Goal: Go to known website: Go to known website

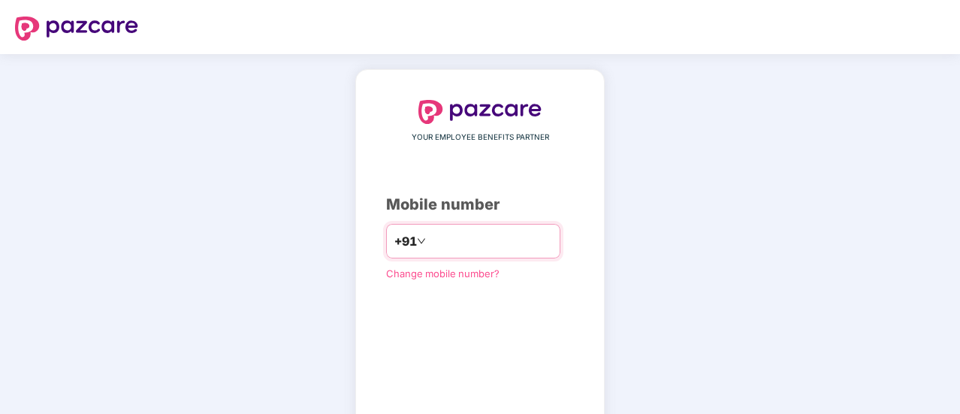
type input "**********"
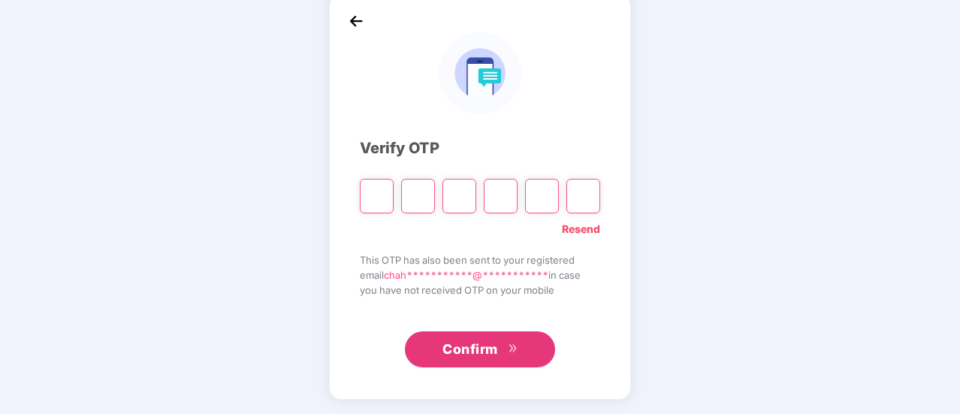
type input "*"
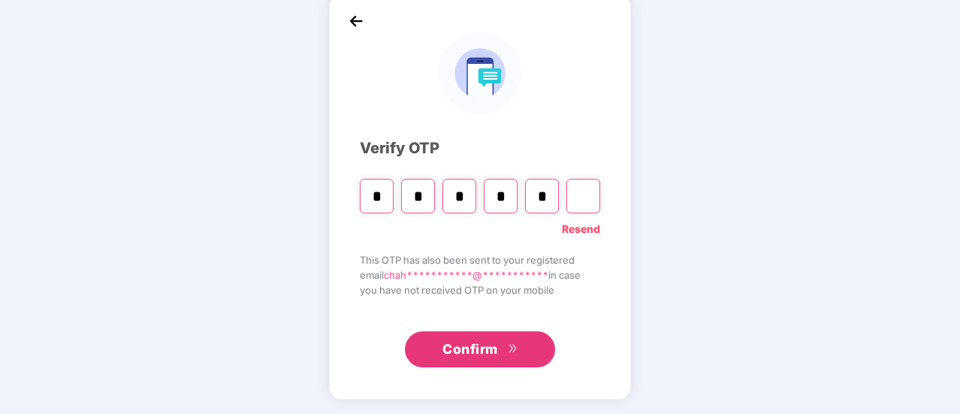
type input "*"
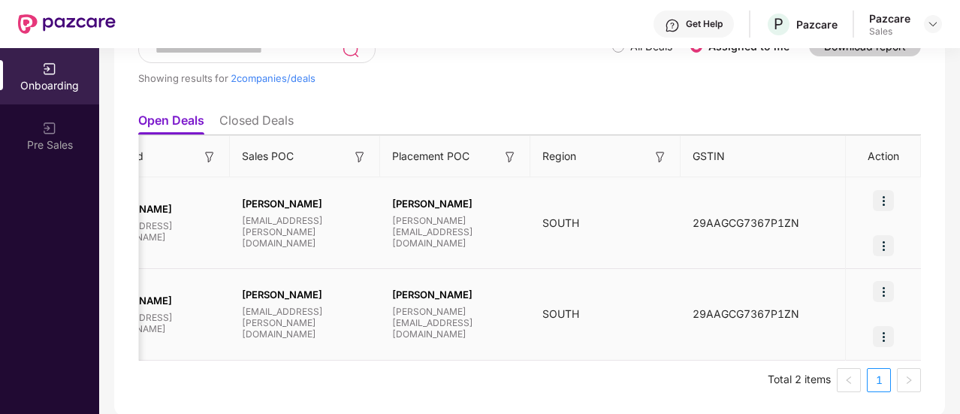
scroll to position [0, 2]
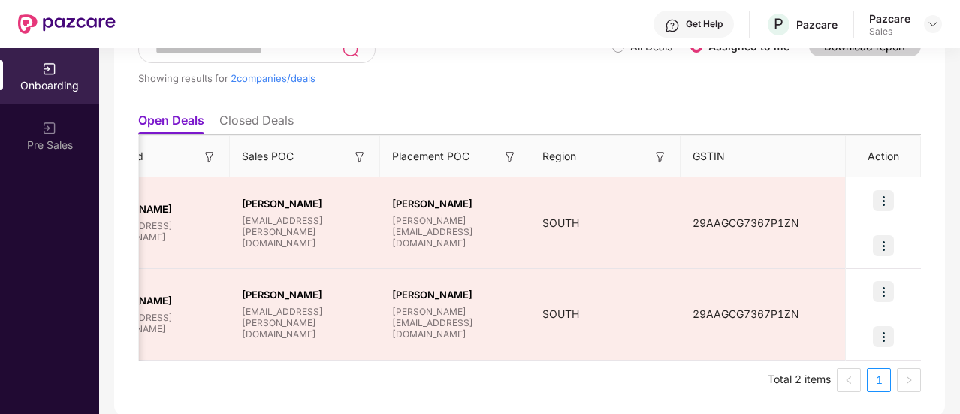
click at [233, 123] on li "Closed Deals" at bounding box center [256, 124] width 74 height 22
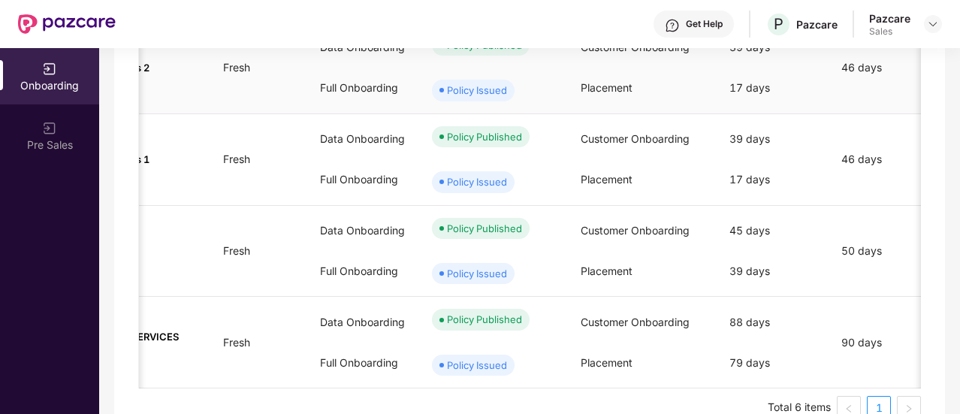
scroll to position [451, 0]
